Goal: Task Accomplishment & Management: Complete application form

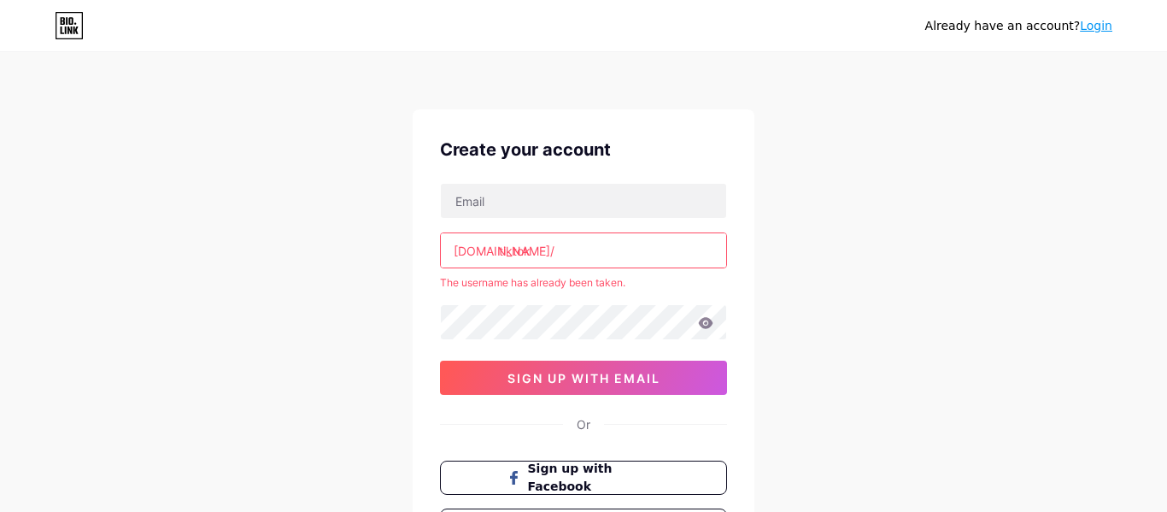
click at [572, 266] on input "tiktok" at bounding box center [583, 250] width 285 height 34
type input "t"
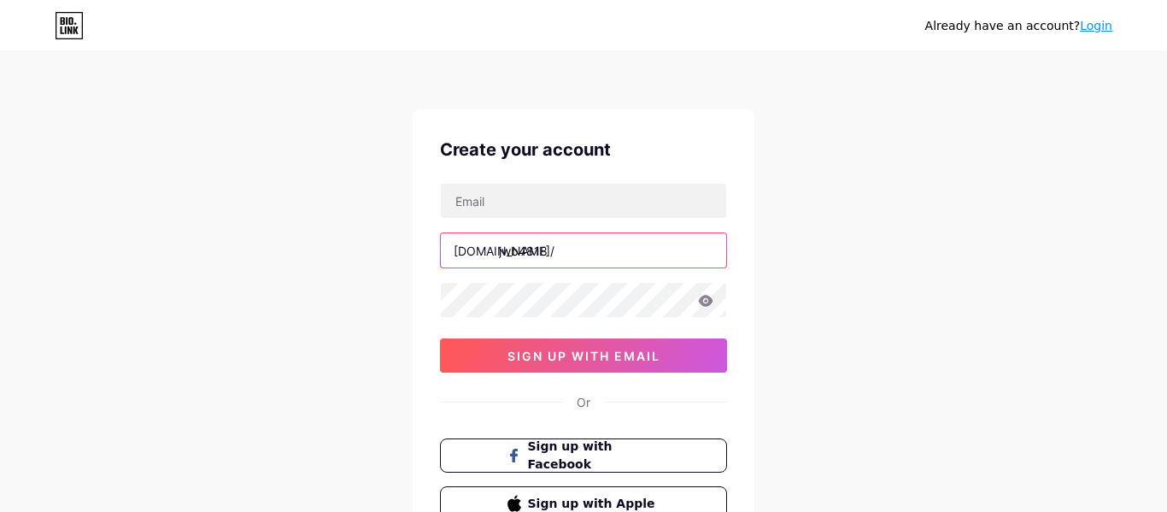
type input "jwb4818"
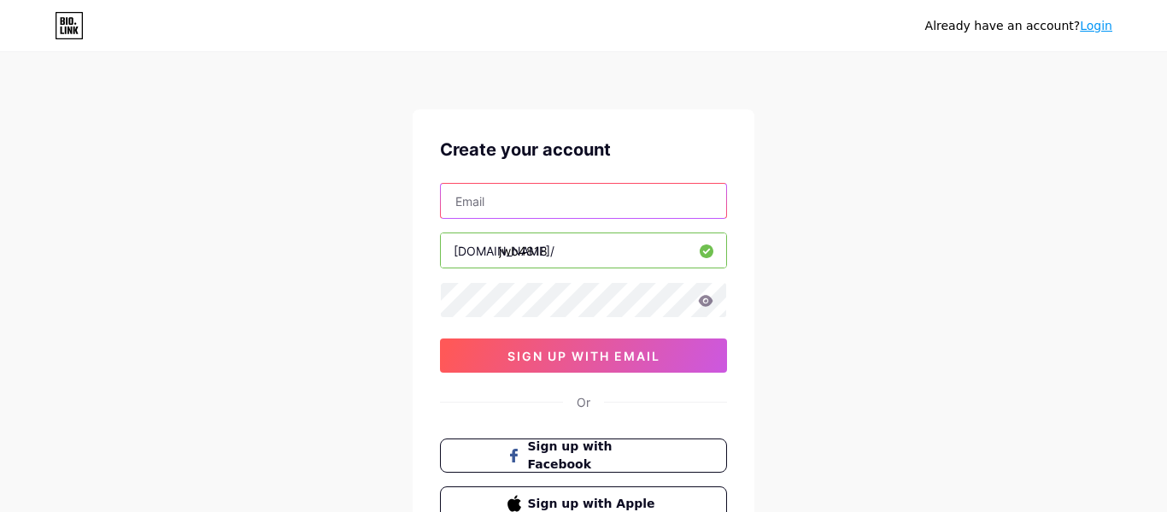
click at [515, 187] on input "text" at bounding box center [583, 201] width 285 height 34
type input "[EMAIL_ADDRESS][DOMAIN_NAME]"
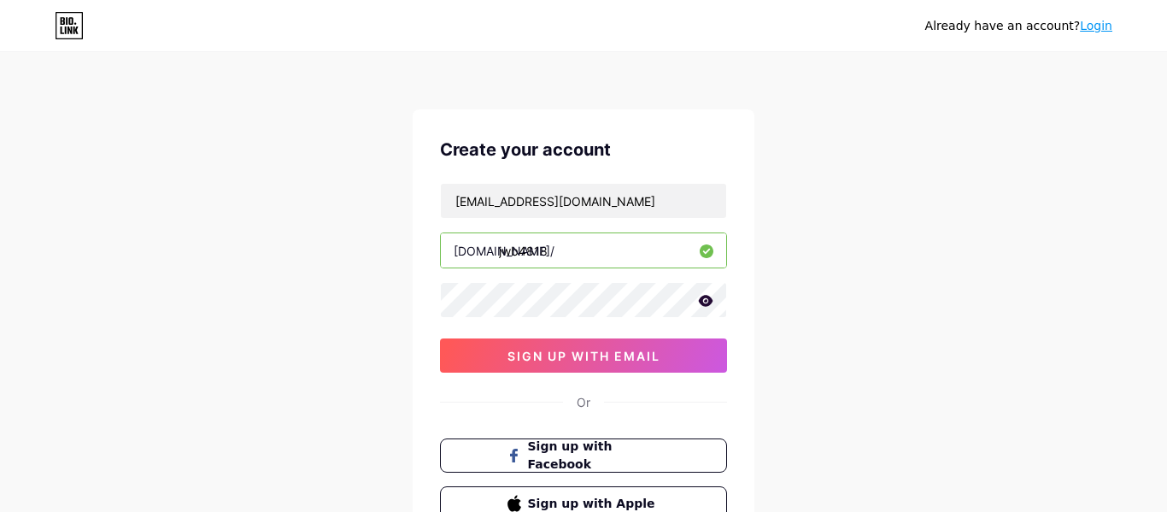
click at [703, 302] on icon at bounding box center [706, 300] width 15 height 11
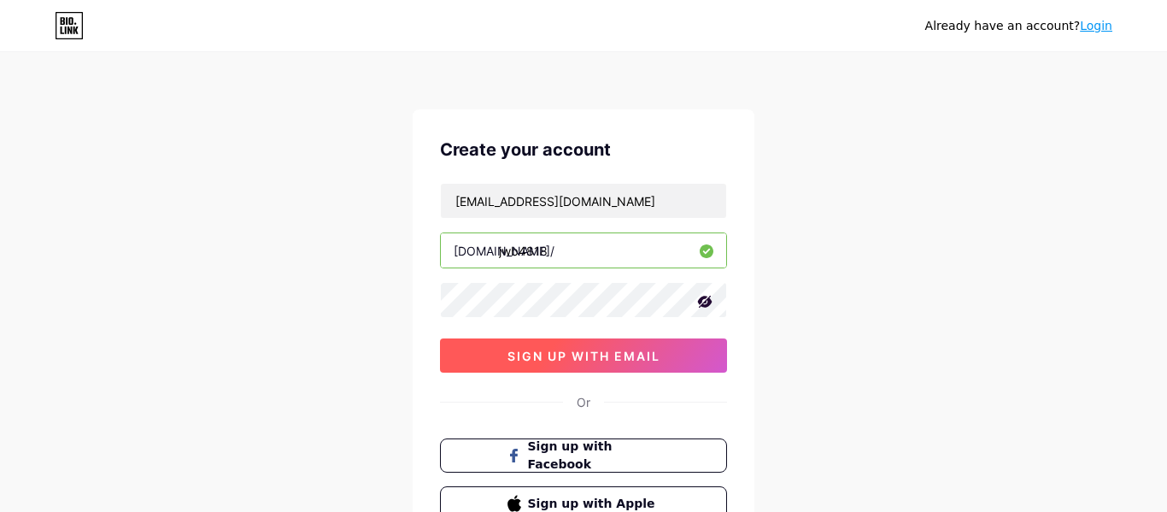
click at [675, 342] on button "sign up with email" at bounding box center [583, 355] width 287 height 34
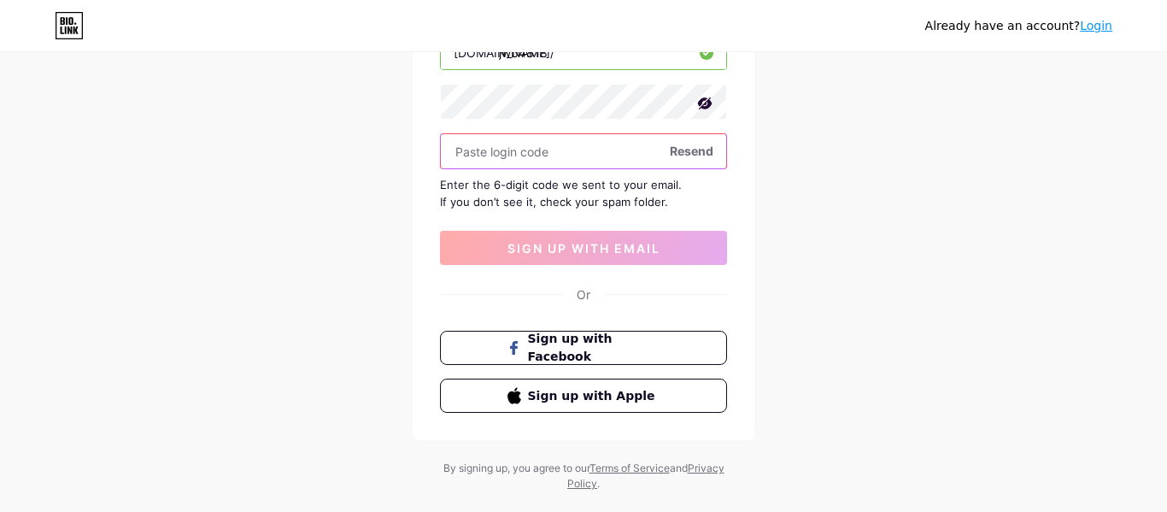
scroll to position [202, 0]
